Goal: Find specific page/section: Find specific page/section

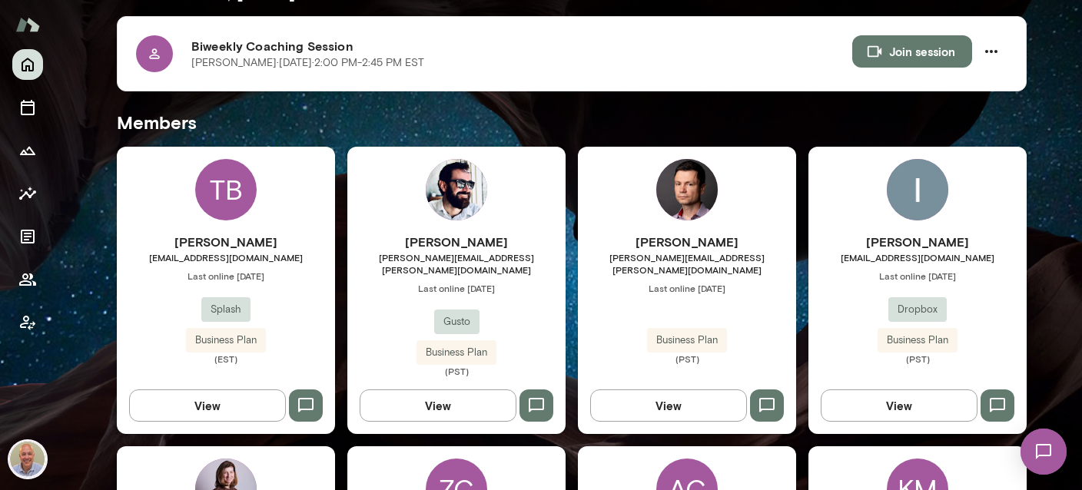
scroll to position [365, 0]
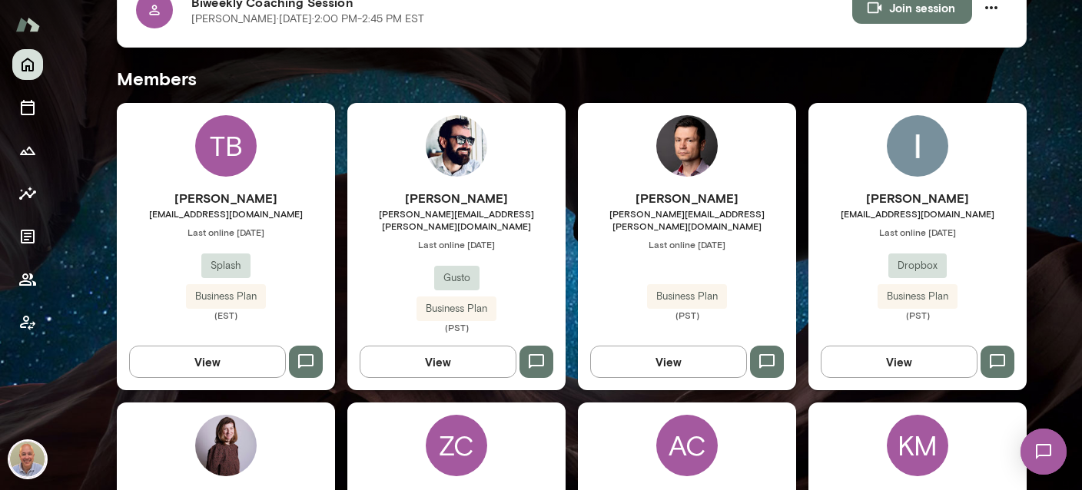
click at [725, 174] on div "Senad Mustafic senad.mustafic@agilebits.com Last online September 18 Business P…" at bounding box center [687, 246] width 218 height 287
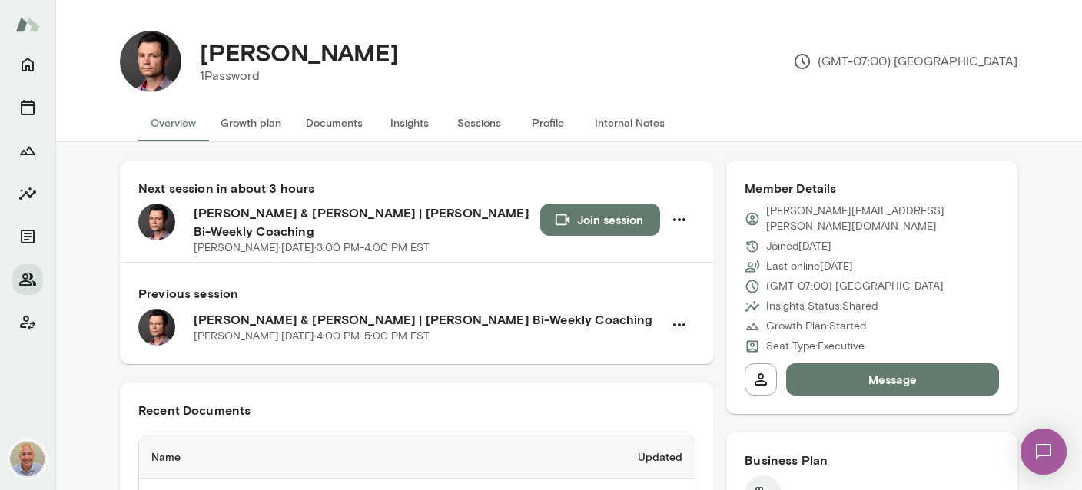
click at [340, 134] on button "Documents" at bounding box center [333, 122] width 81 height 37
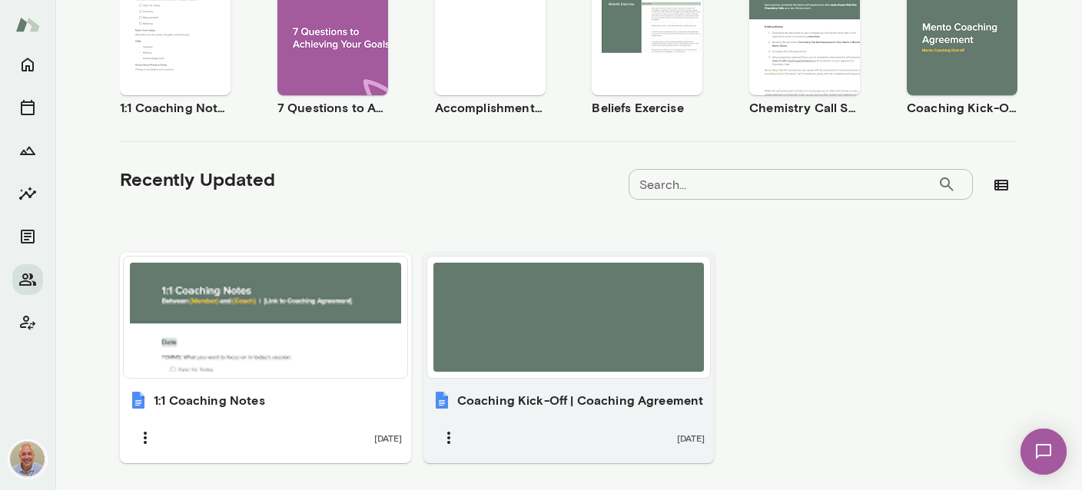
scroll to position [386, 0]
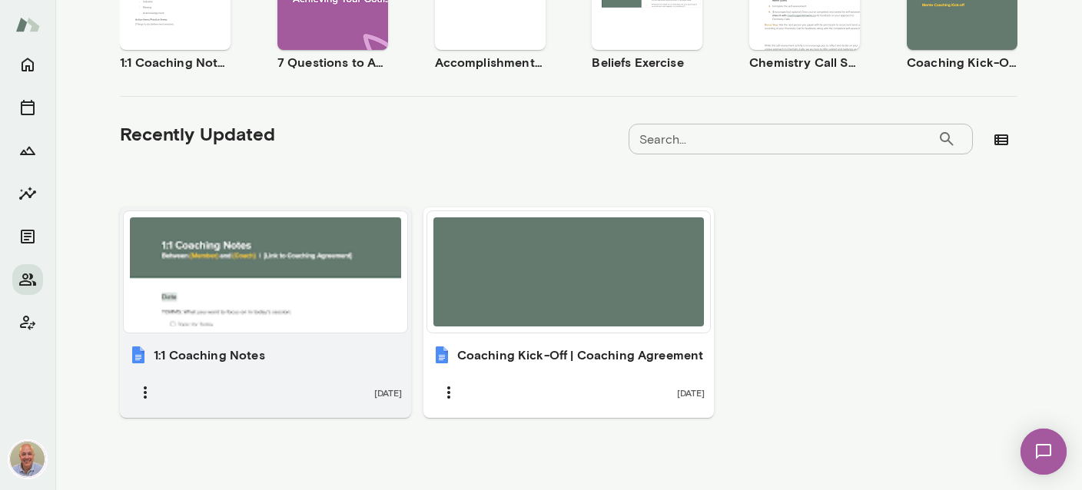
click at [250, 350] on h6 "1:1 Coaching Notes" at bounding box center [209, 355] width 111 height 18
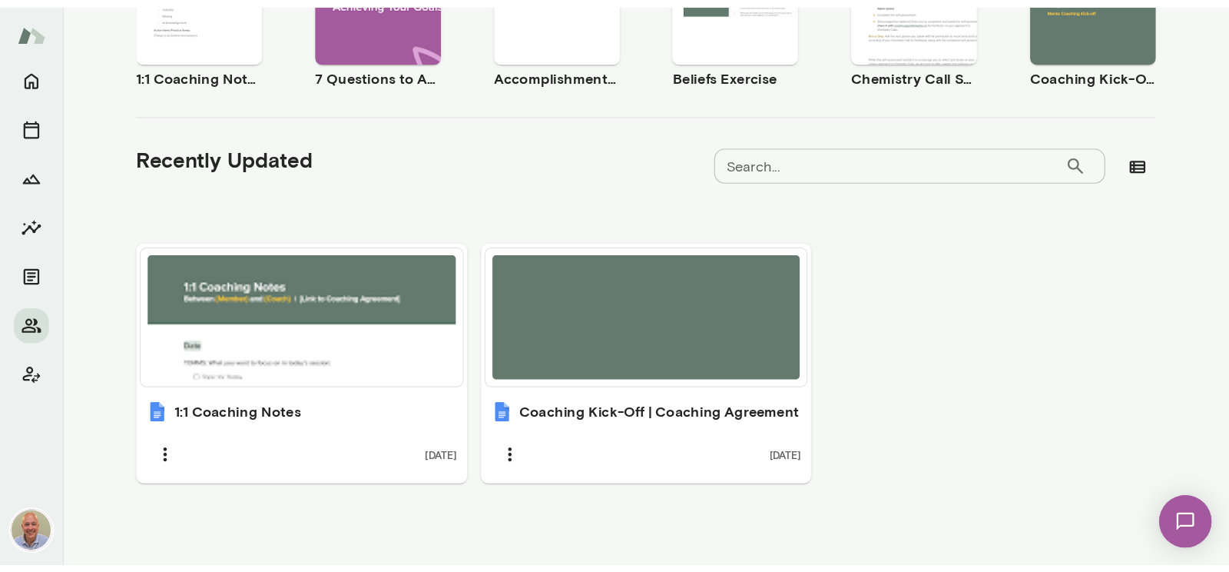
scroll to position [0, 0]
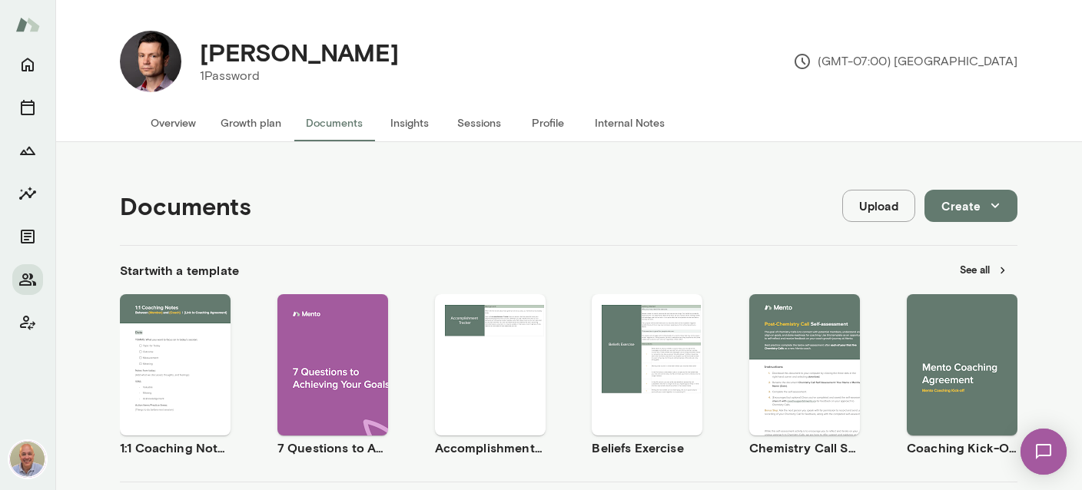
click at [628, 128] on button "Internal Notes" at bounding box center [629, 122] width 94 height 37
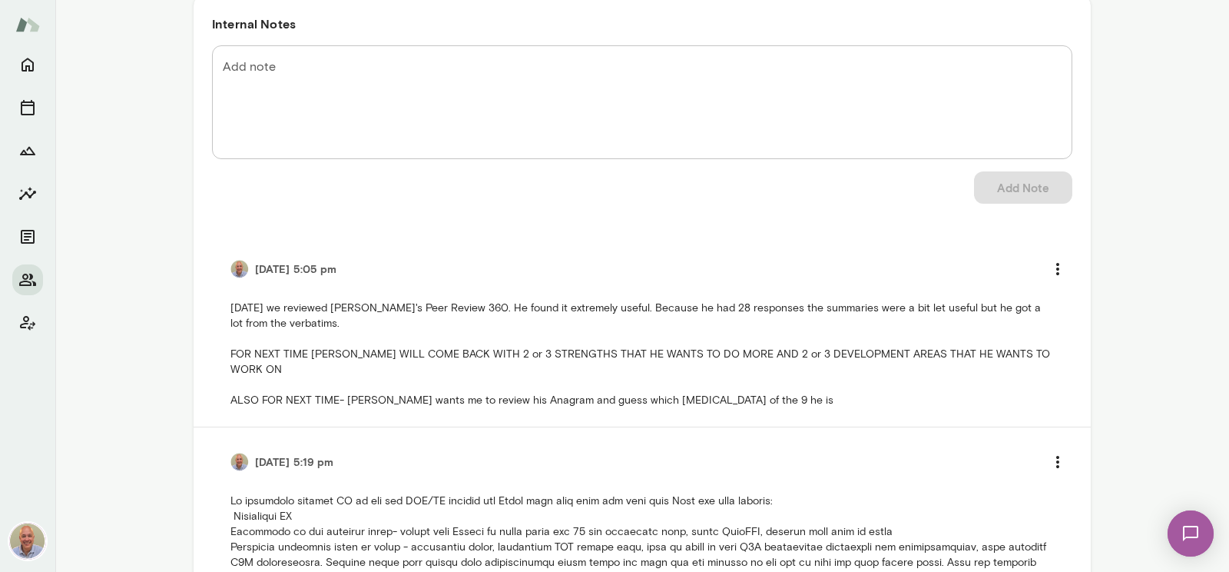
scroll to position [265, 0]
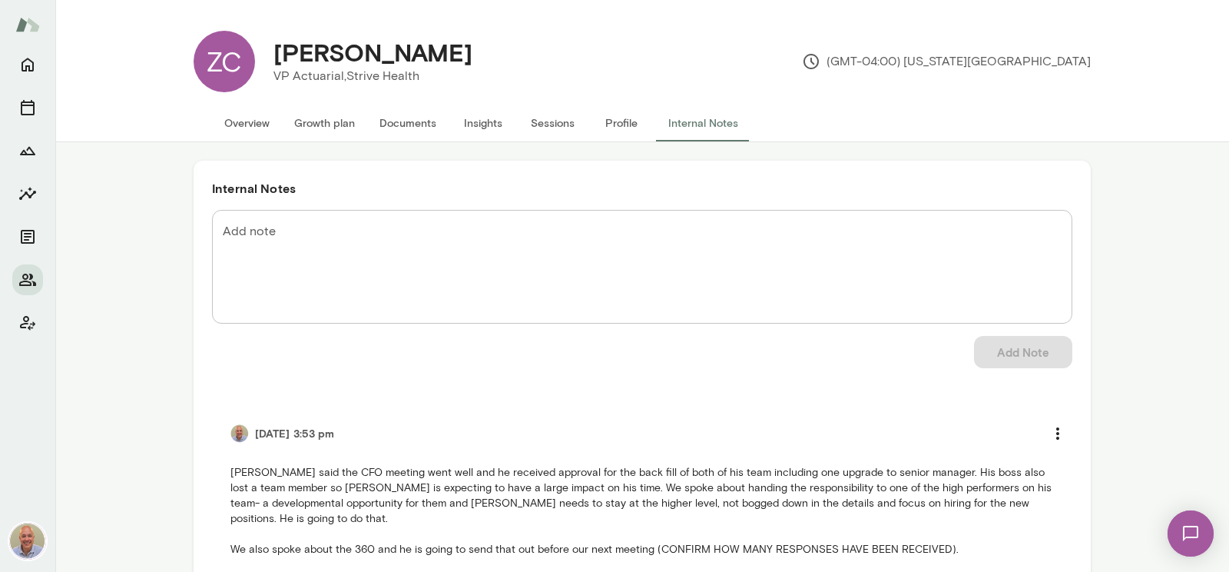
scroll to position [177, 0]
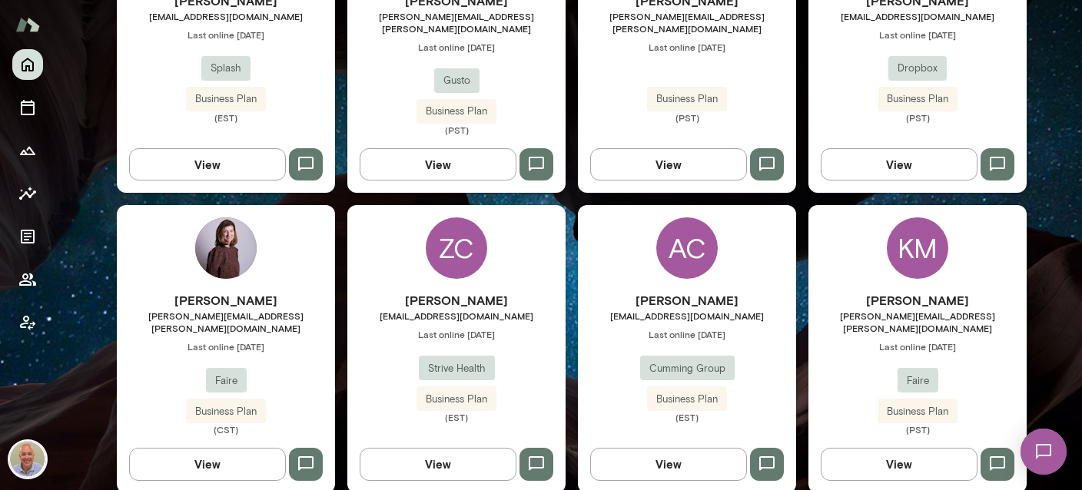
scroll to position [638, 0]
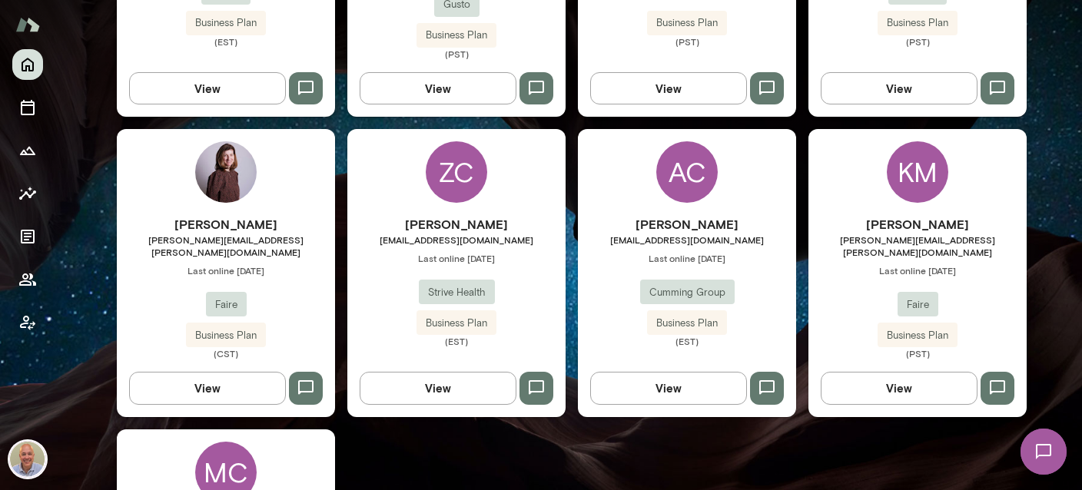
click at [911, 219] on h6 "[PERSON_NAME]" at bounding box center [917, 224] width 218 height 18
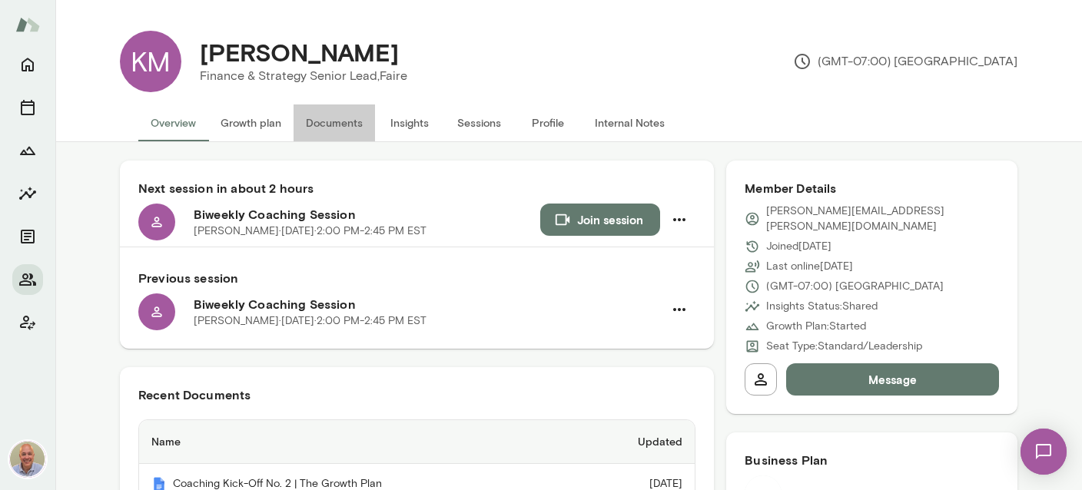
click at [327, 130] on button "Documents" at bounding box center [333, 122] width 81 height 37
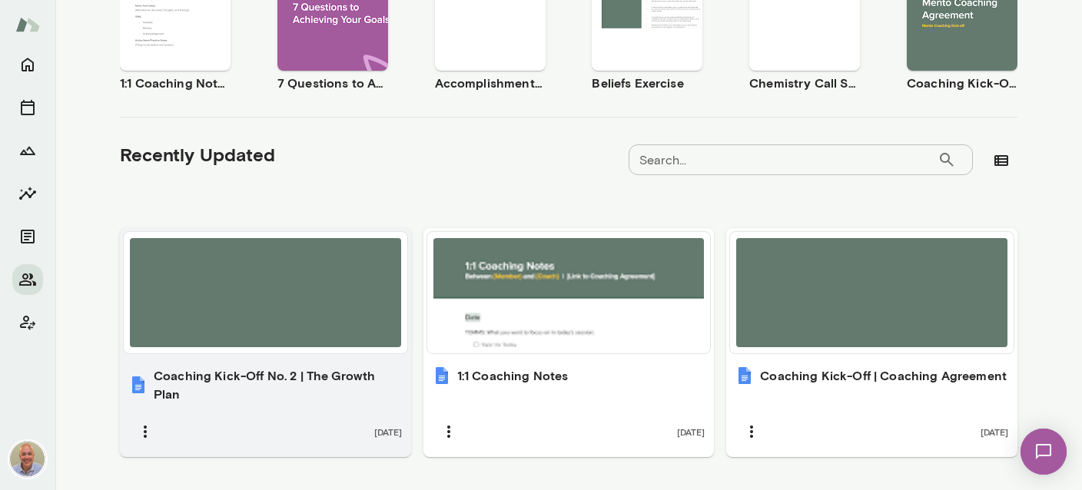
scroll to position [404, 0]
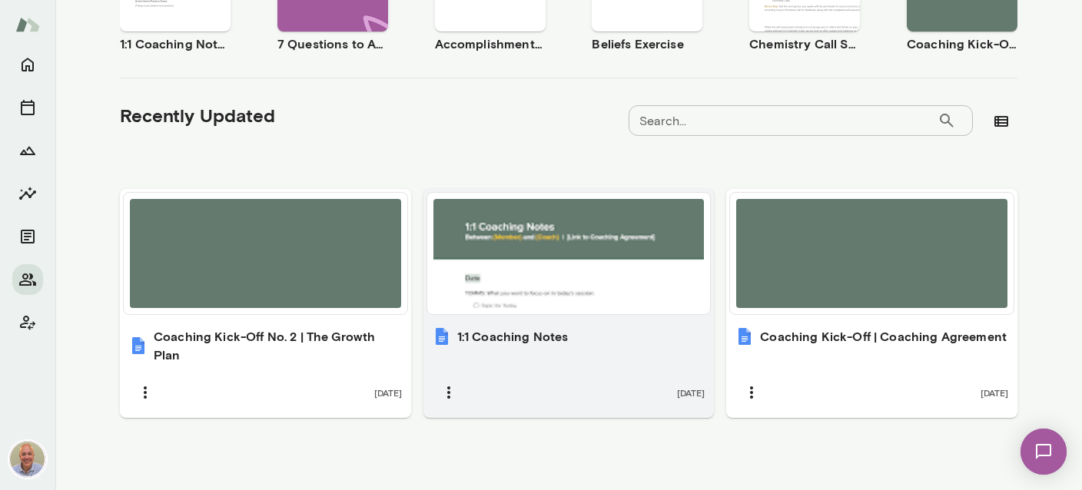
click at [463, 360] on div "1:1 Coaching Notes 9 months ago" at bounding box center [568, 368] width 291 height 100
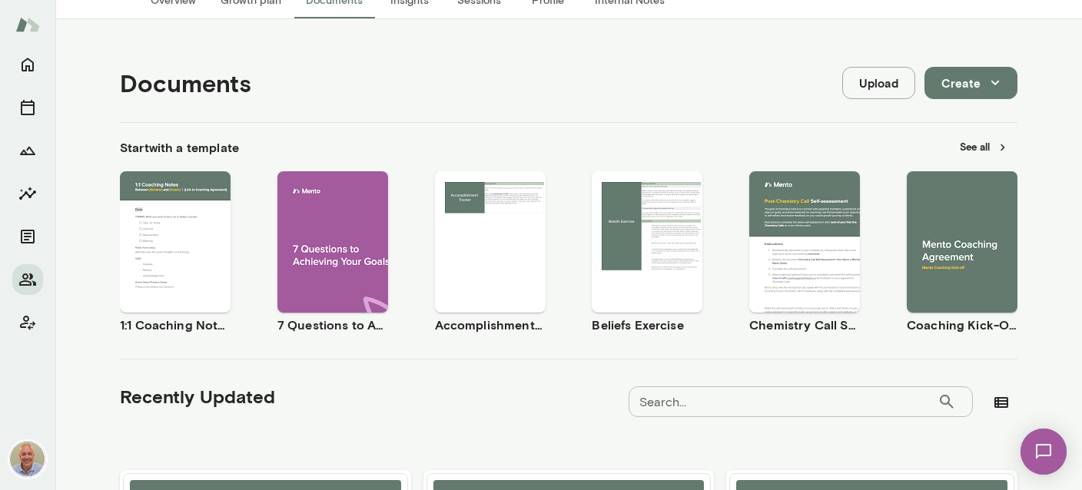
scroll to position [0, 0]
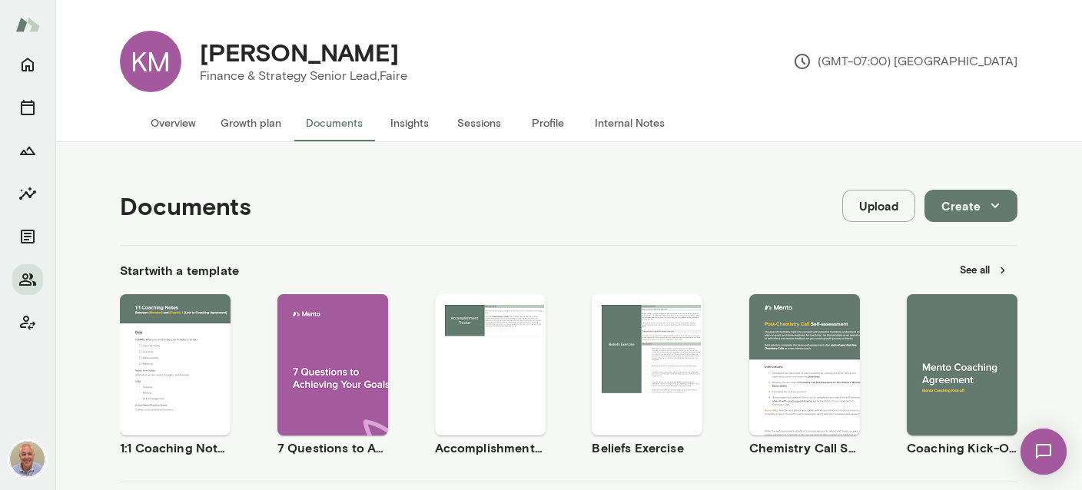
click at [632, 122] on button "Internal Notes" at bounding box center [629, 122] width 94 height 37
